Goal: Communication & Community: Answer question/provide support

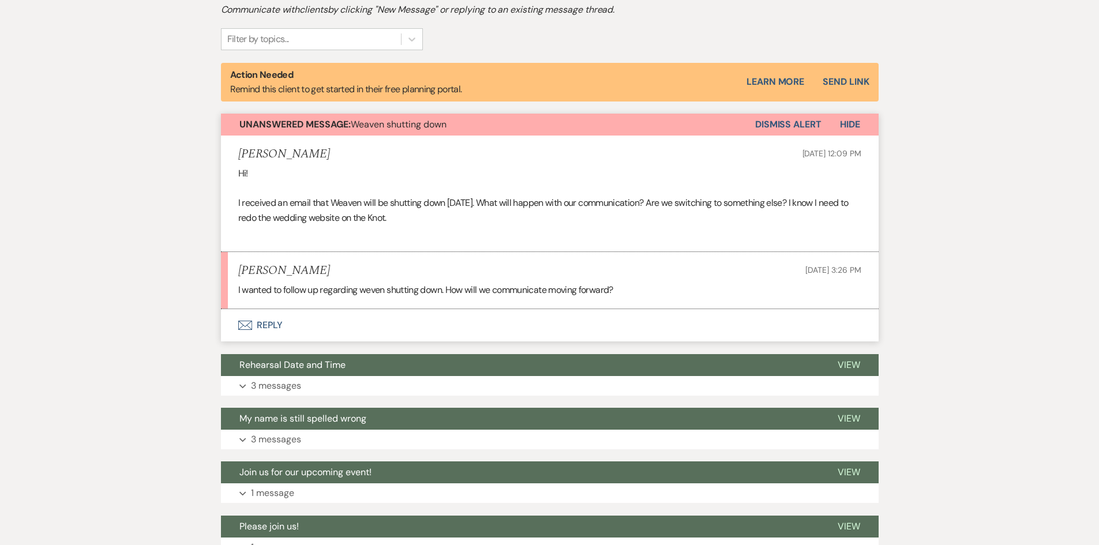
click at [275, 325] on button "Envelope Reply" at bounding box center [550, 325] width 658 height 32
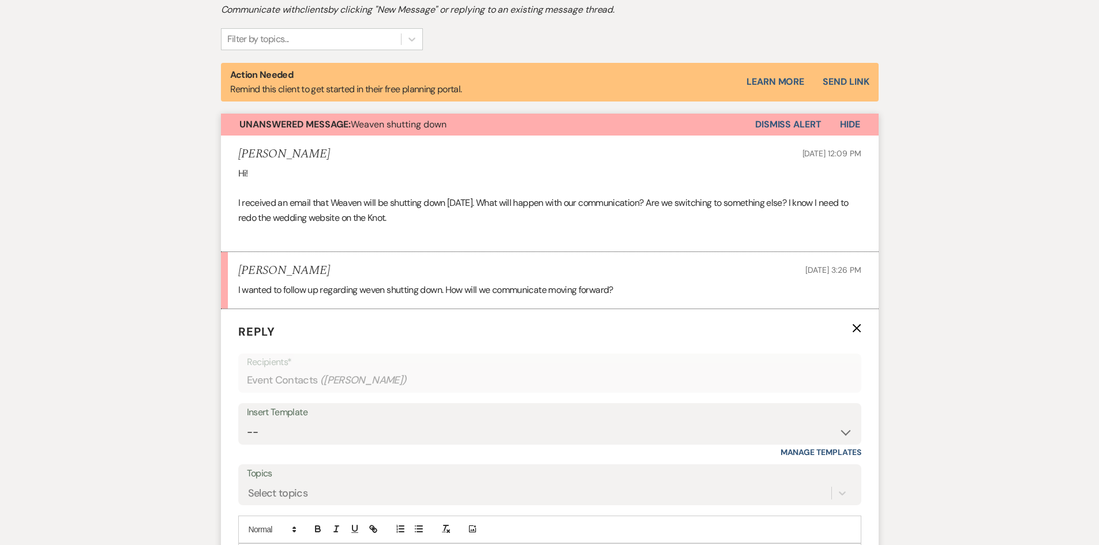
scroll to position [597, 0]
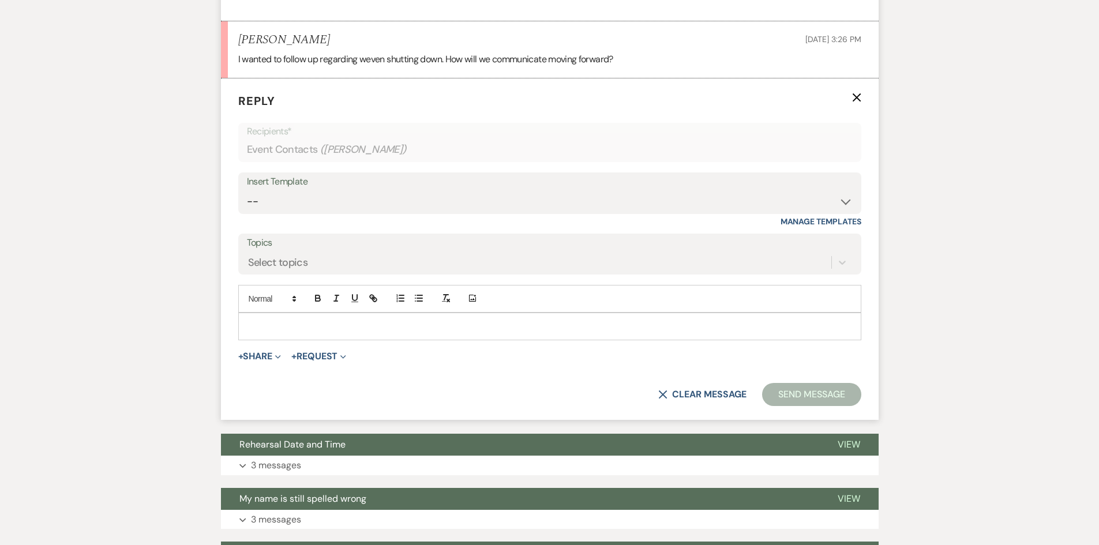
click at [264, 319] on div at bounding box center [550, 326] width 622 height 27
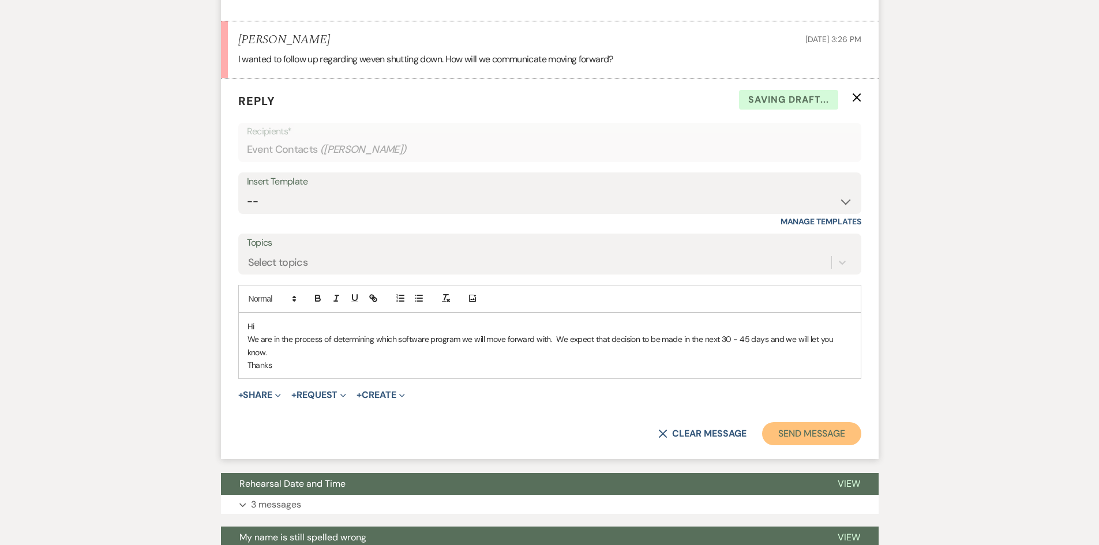
click at [814, 424] on button "Send Message" at bounding box center [811, 433] width 99 height 23
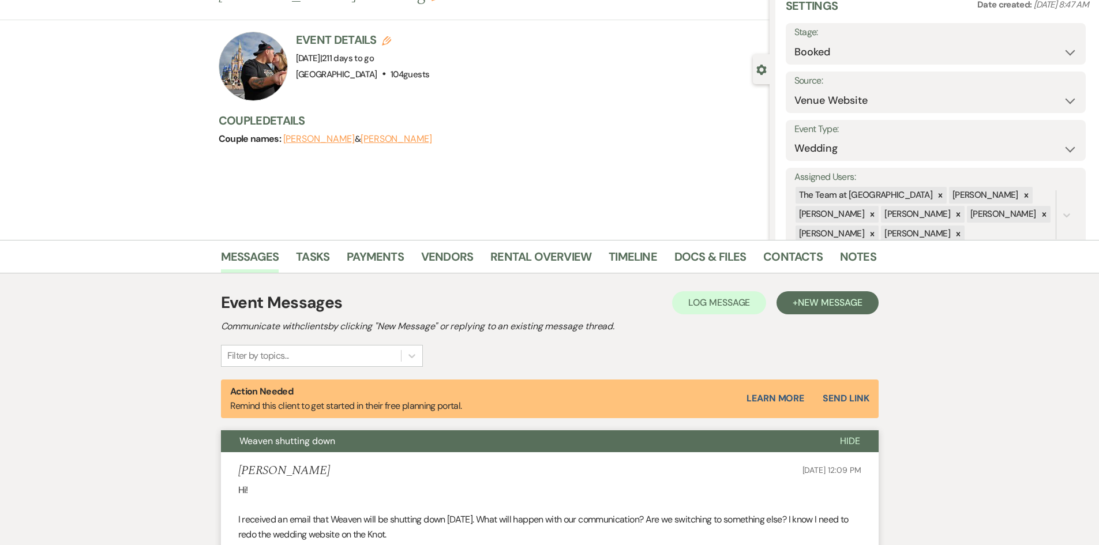
scroll to position [0, 0]
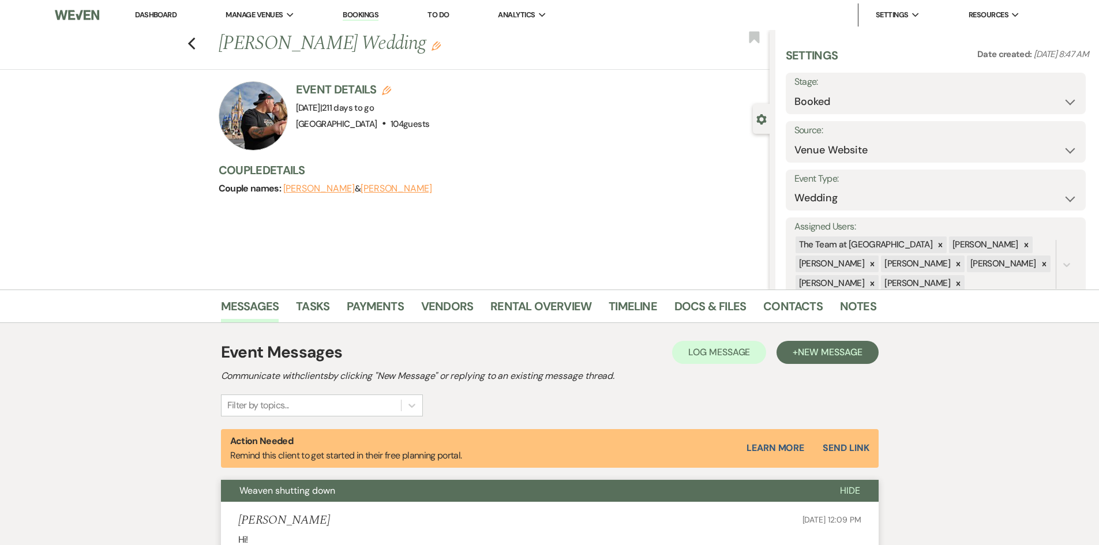
click at [149, 12] on link "Dashboard" at bounding box center [156, 15] width 42 height 10
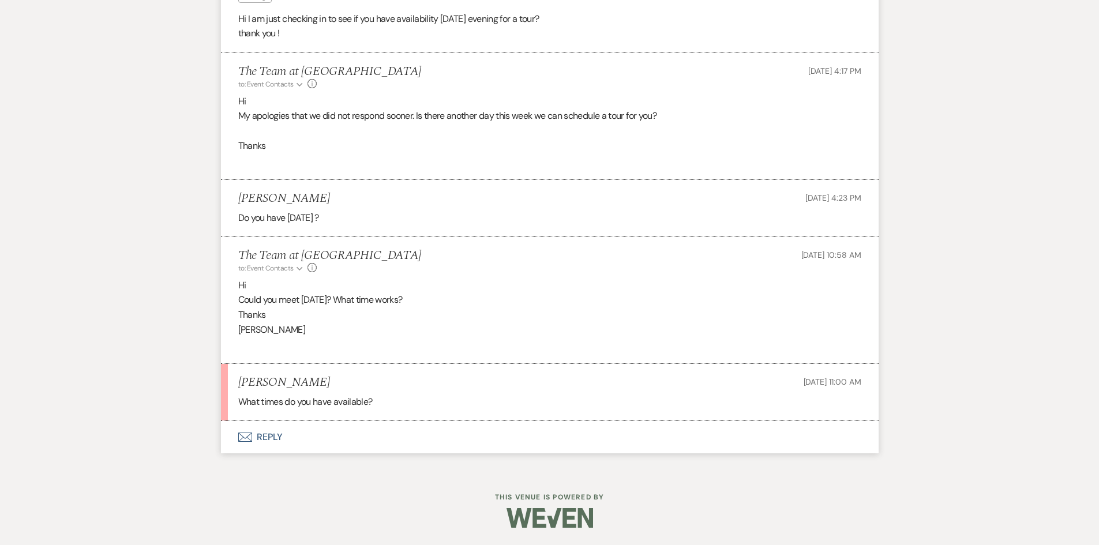
scroll to position [1688, 0]
click at [269, 444] on button "Envelope Reply" at bounding box center [550, 437] width 658 height 32
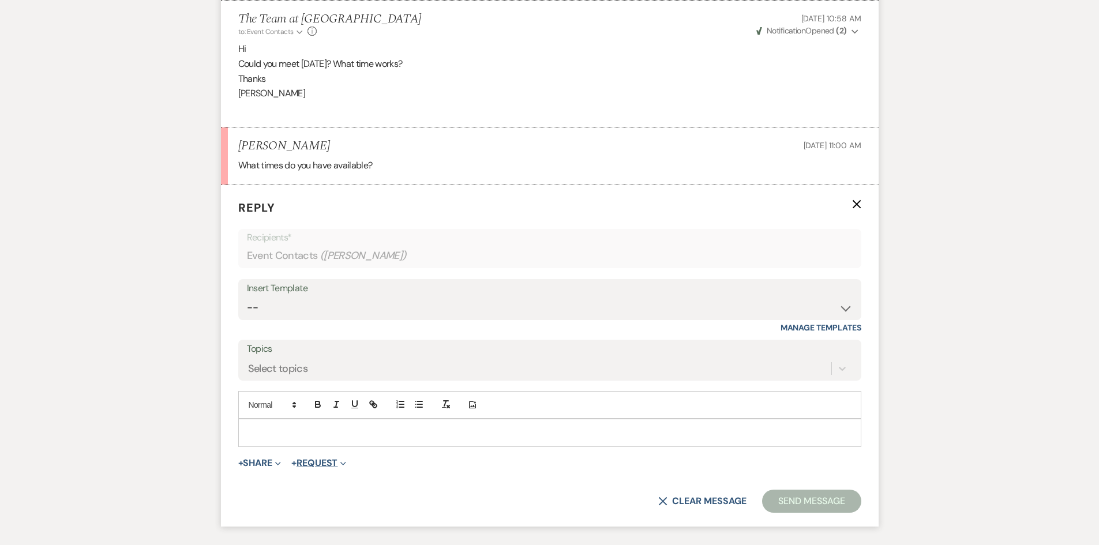
scroll to position [1919, 0]
click at [262, 439] on p at bounding box center [550, 432] width 605 height 13
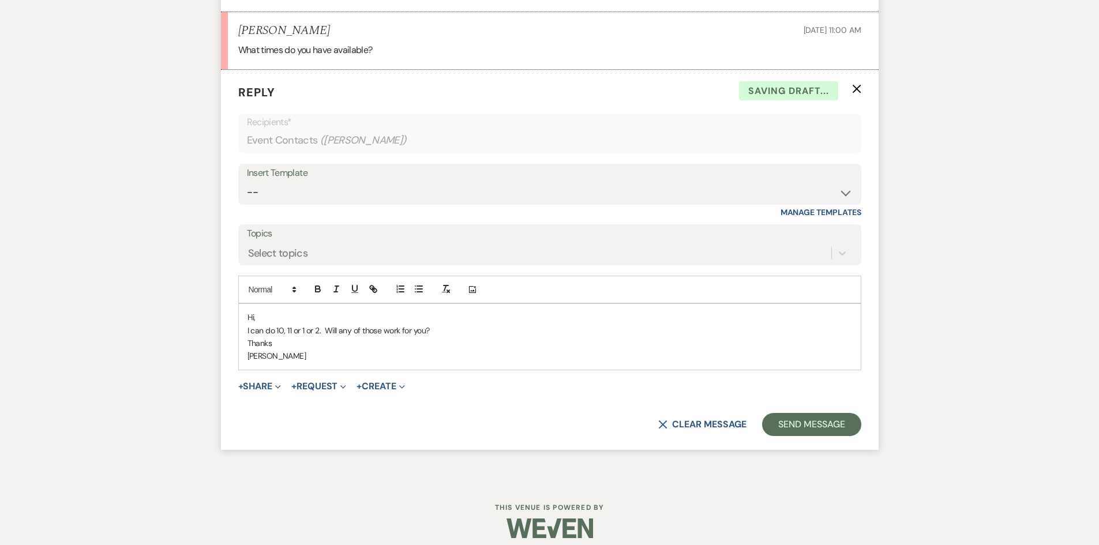
scroll to position [2034, 0]
click at [826, 436] on button "Send Message" at bounding box center [811, 424] width 99 height 23
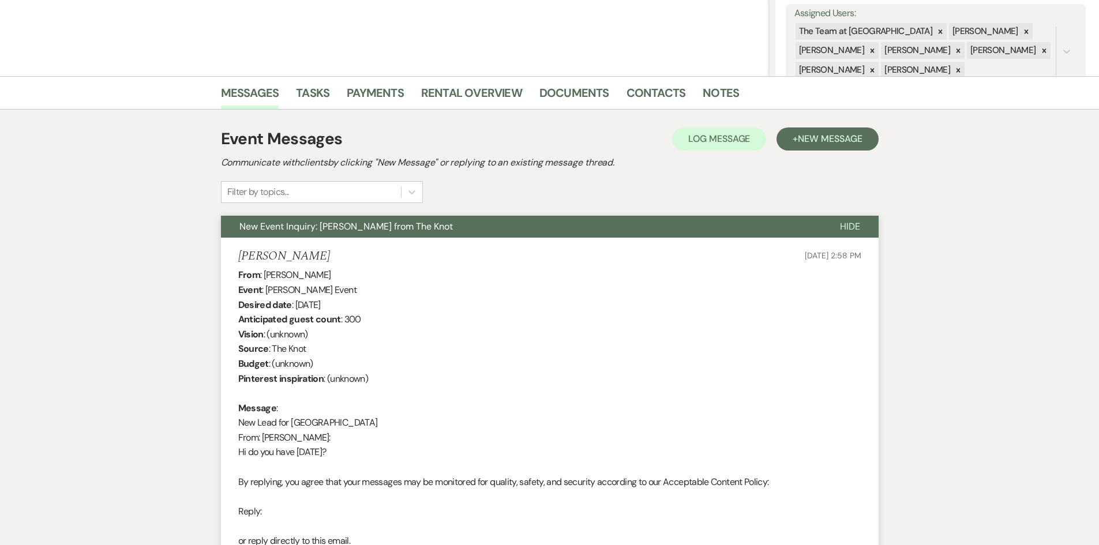
scroll to position [20, 0]
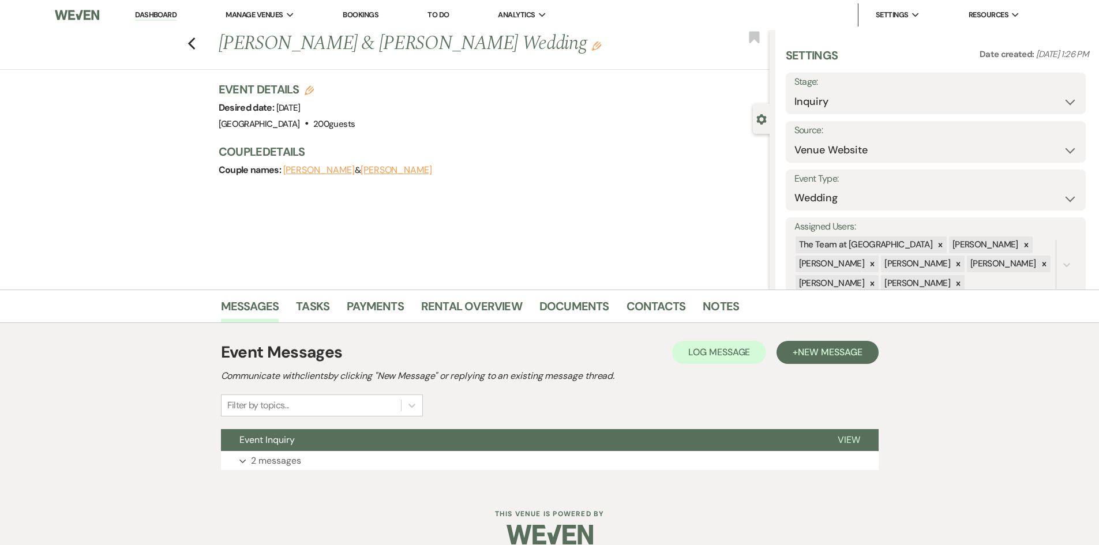
click at [145, 10] on link "Dashboard" at bounding box center [156, 15] width 42 height 11
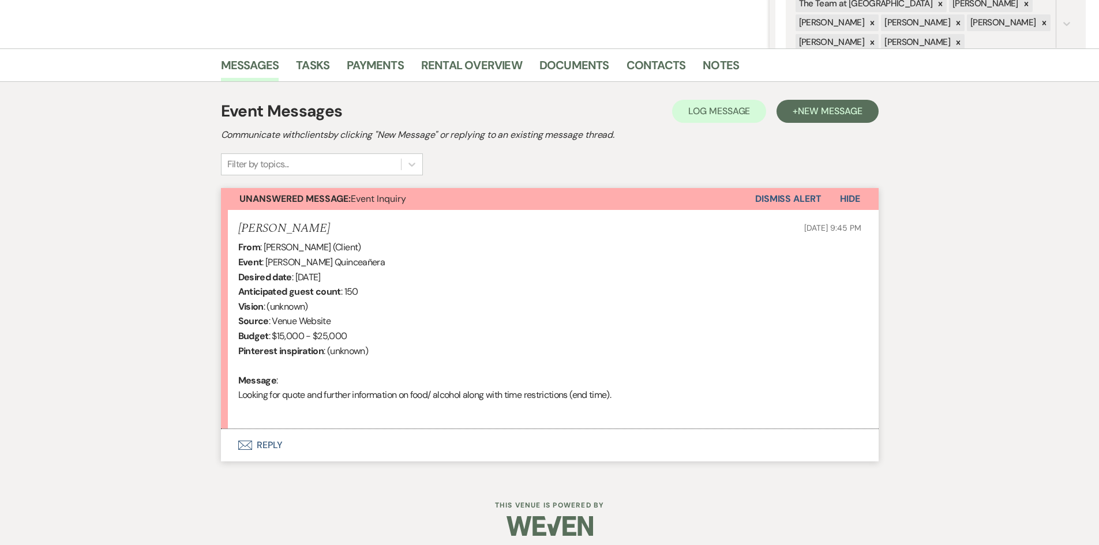
click at [266, 443] on button "Envelope Reply" at bounding box center [550, 445] width 658 height 32
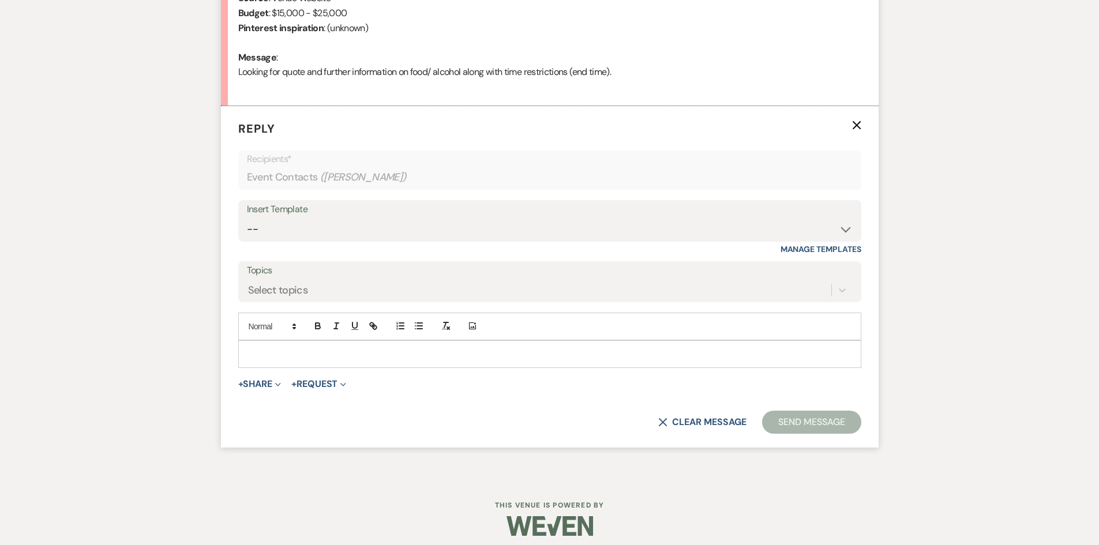
scroll to position [572, 0]
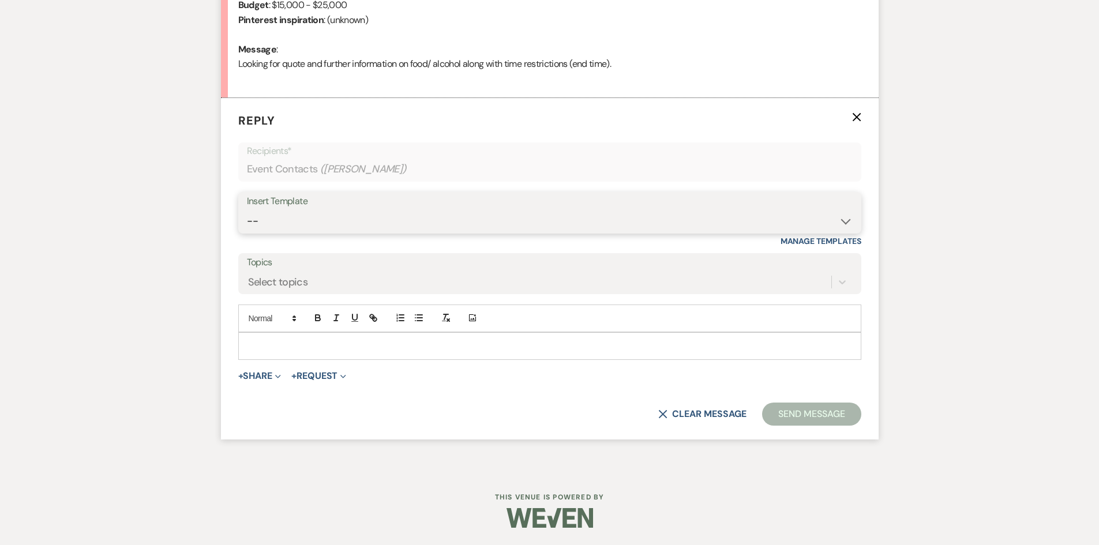
click at [847, 220] on select "-- Initial Inquiry Auto Response - Weddings Contract - Corporate & Private Even…" at bounding box center [550, 221] width 606 height 23
select select "1148"
click at [247, 210] on select "-- Initial Inquiry Auto Response - Weddings Contract - Corporate & Private Even…" at bounding box center [550, 221] width 606 height 23
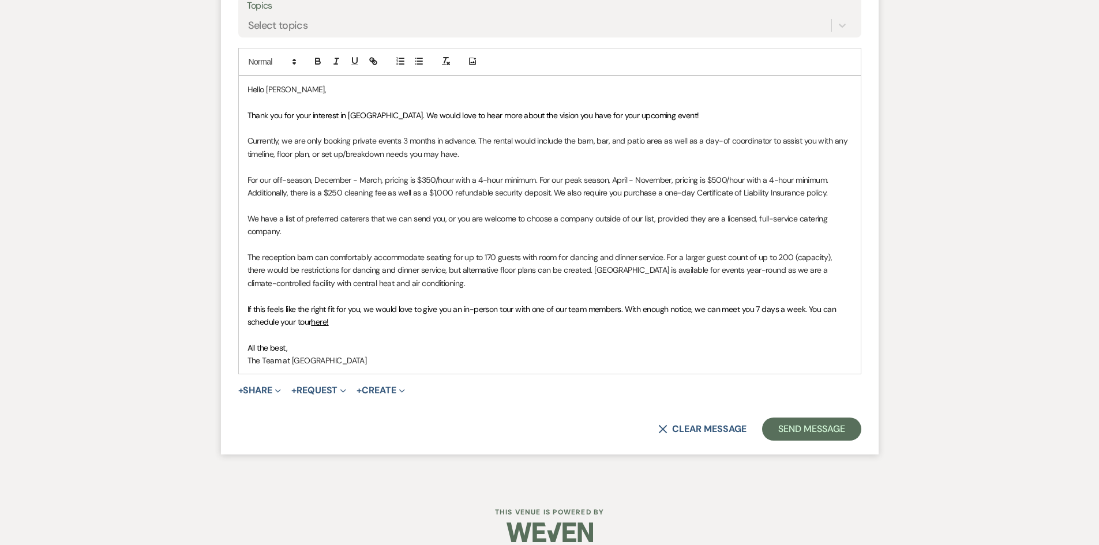
scroll to position [844, 0]
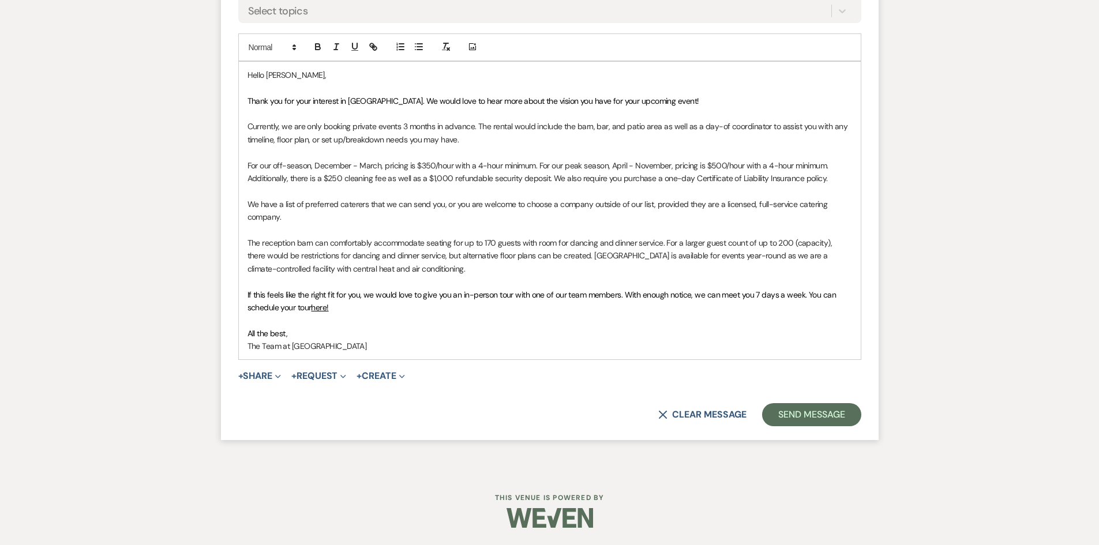
click at [477, 125] on p "Currently, we are only booking private events 3 months in advance. The rental w…" at bounding box center [550, 133] width 605 height 26
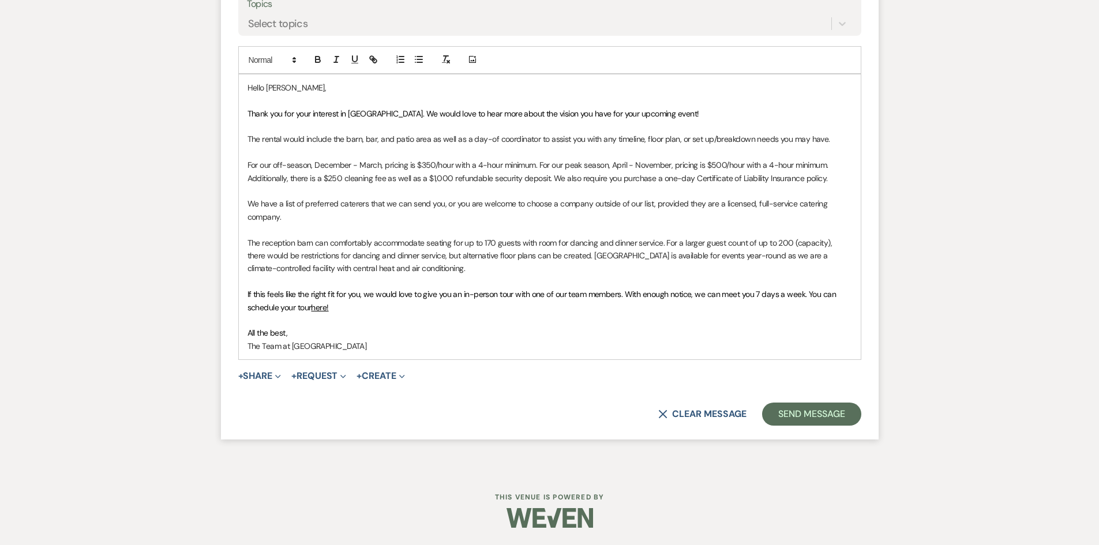
click at [246, 176] on div "Hello Betsy, Thank you for your interest in Stone Ridge Hollow. We would love t…" at bounding box center [550, 216] width 622 height 285
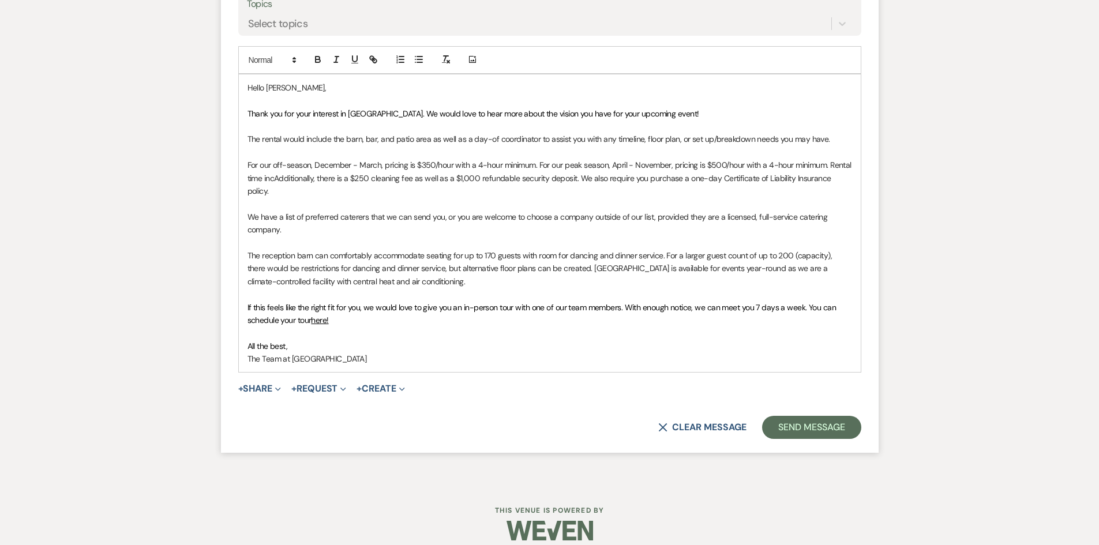
scroll to position [844, 0]
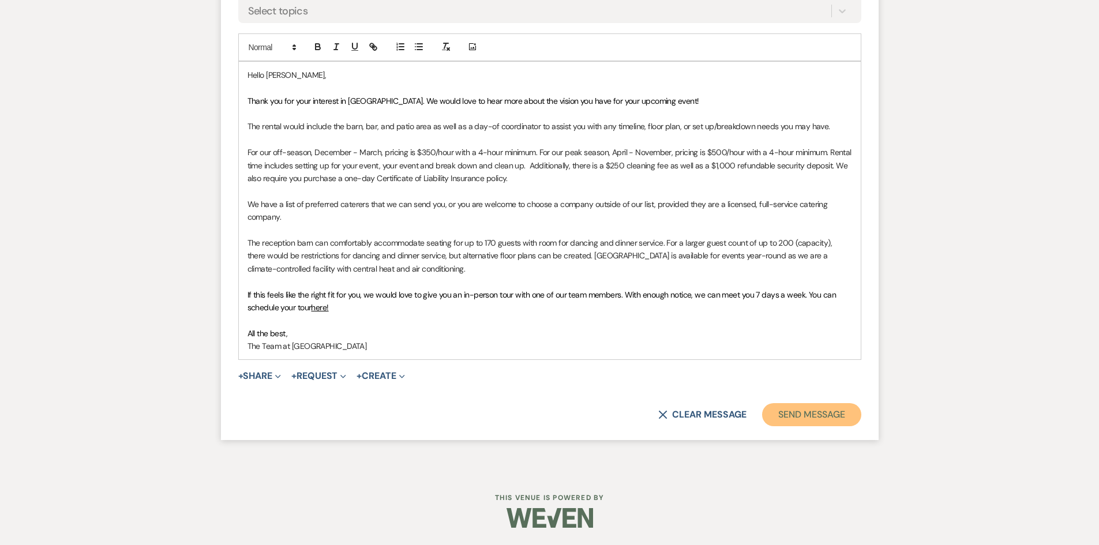
click at [785, 413] on button "Send Message" at bounding box center [811, 414] width 99 height 23
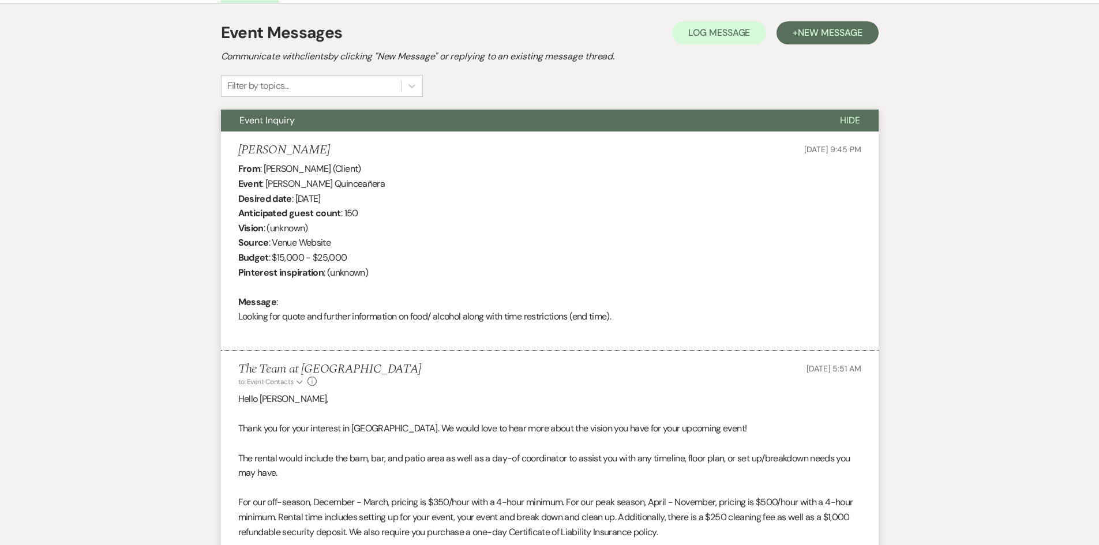
scroll to position [0, 0]
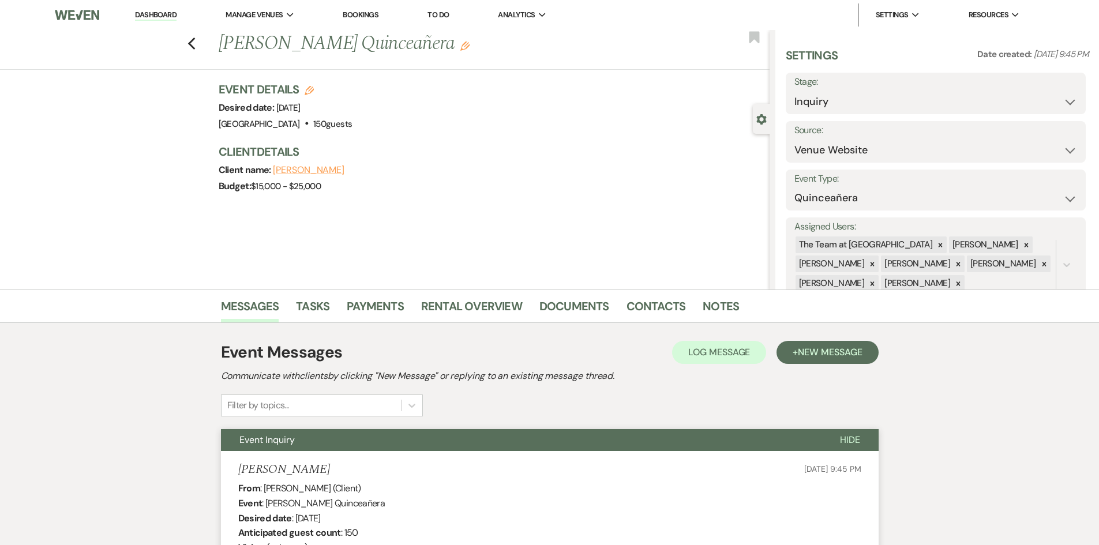
click at [158, 10] on link "Dashboard" at bounding box center [156, 15] width 42 height 11
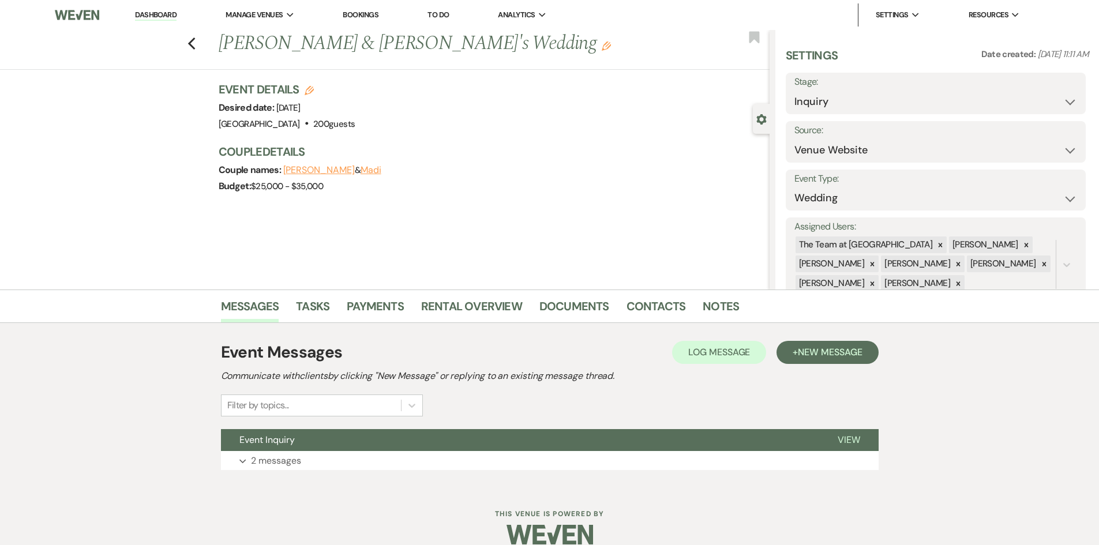
click at [150, 13] on link "Dashboard" at bounding box center [156, 15] width 42 height 11
